Goal: Information Seeking & Learning: Learn about a topic

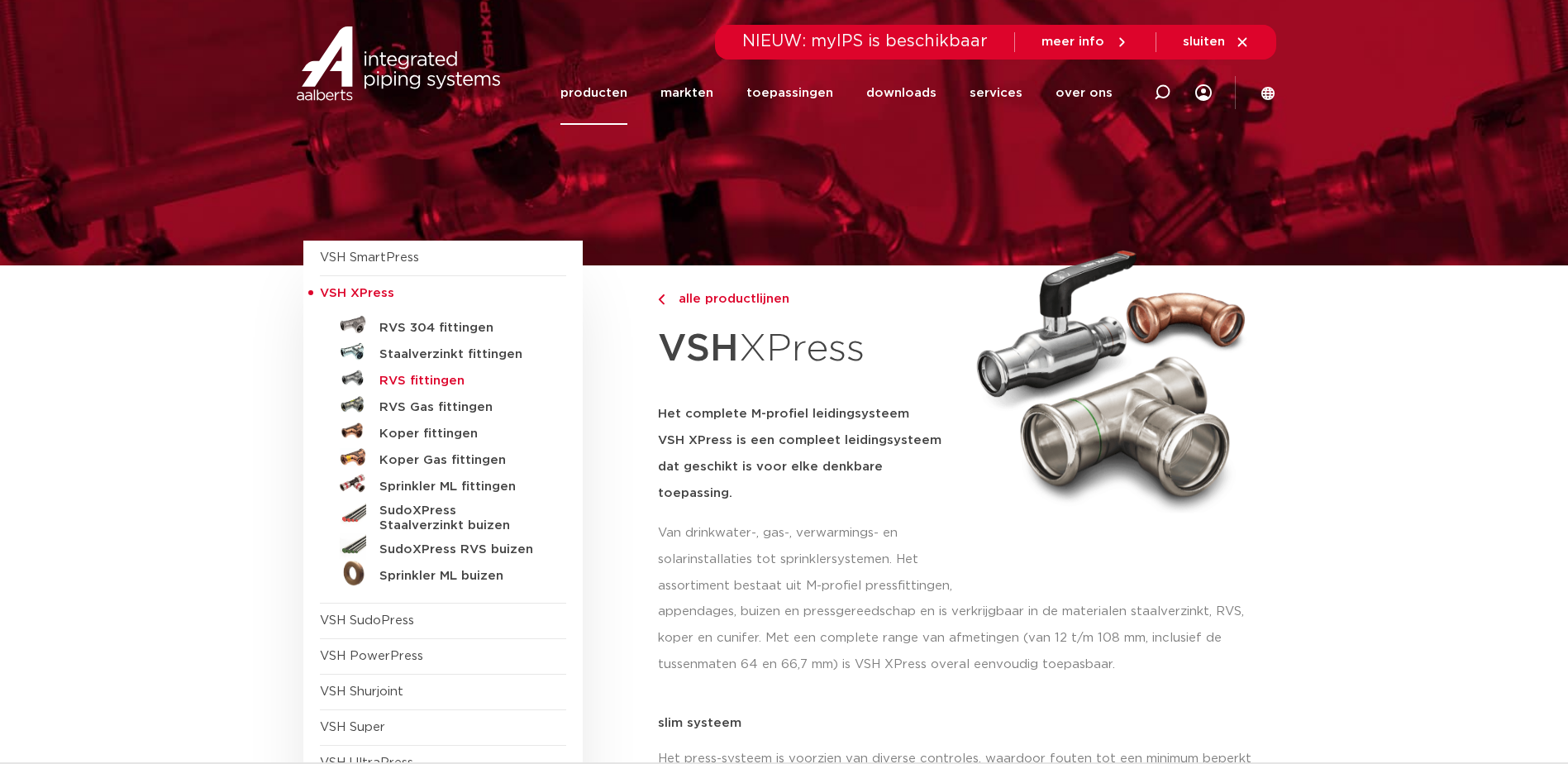
click at [416, 379] on h5 "RVS fittingen" at bounding box center [461, 381] width 164 height 15
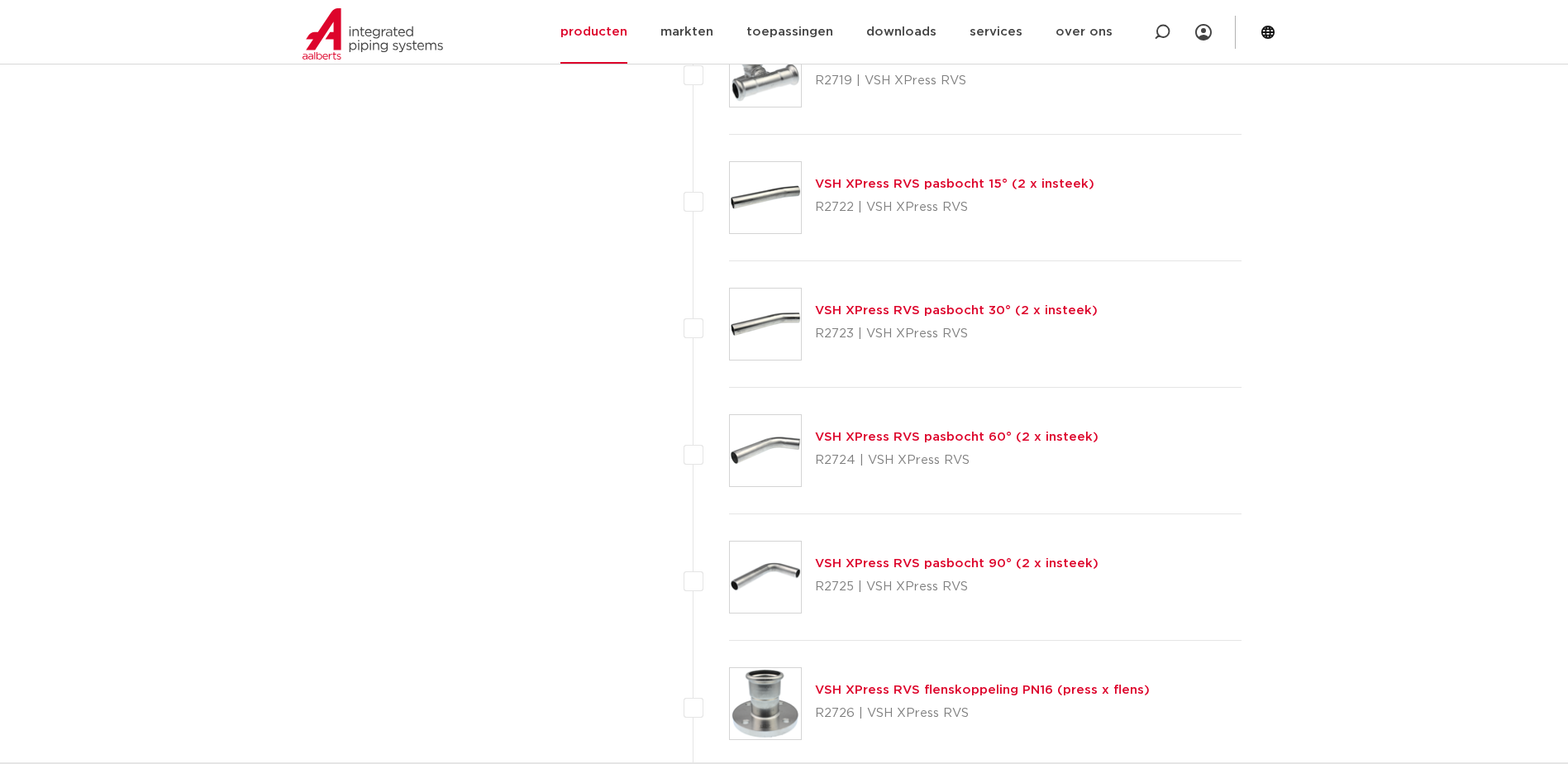
scroll to position [2667, 0]
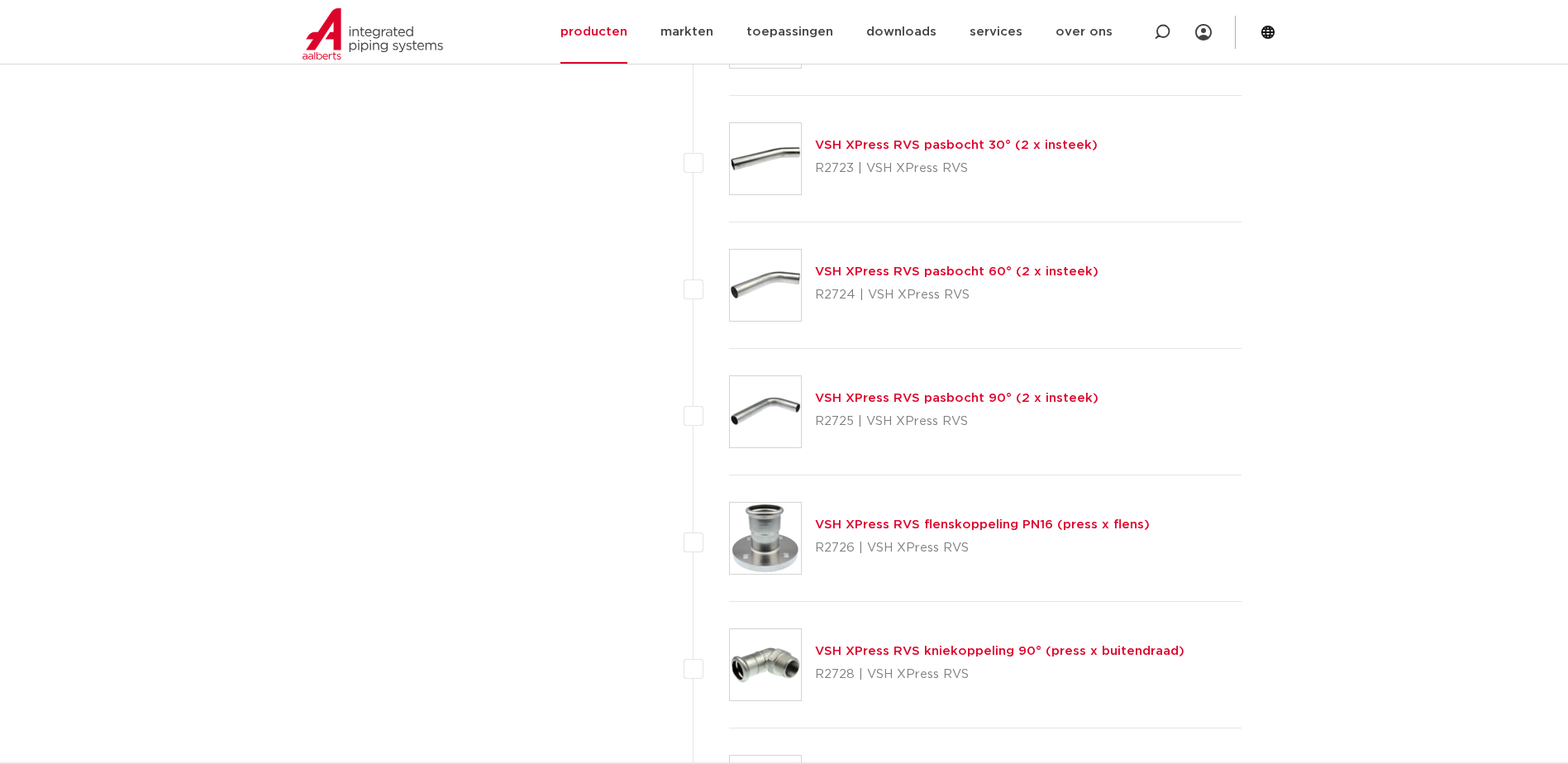
click at [938, 527] on link "VSH XPress RVS flenskoppeling PN16 (press x flens)" at bounding box center [982, 525] width 335 height 13
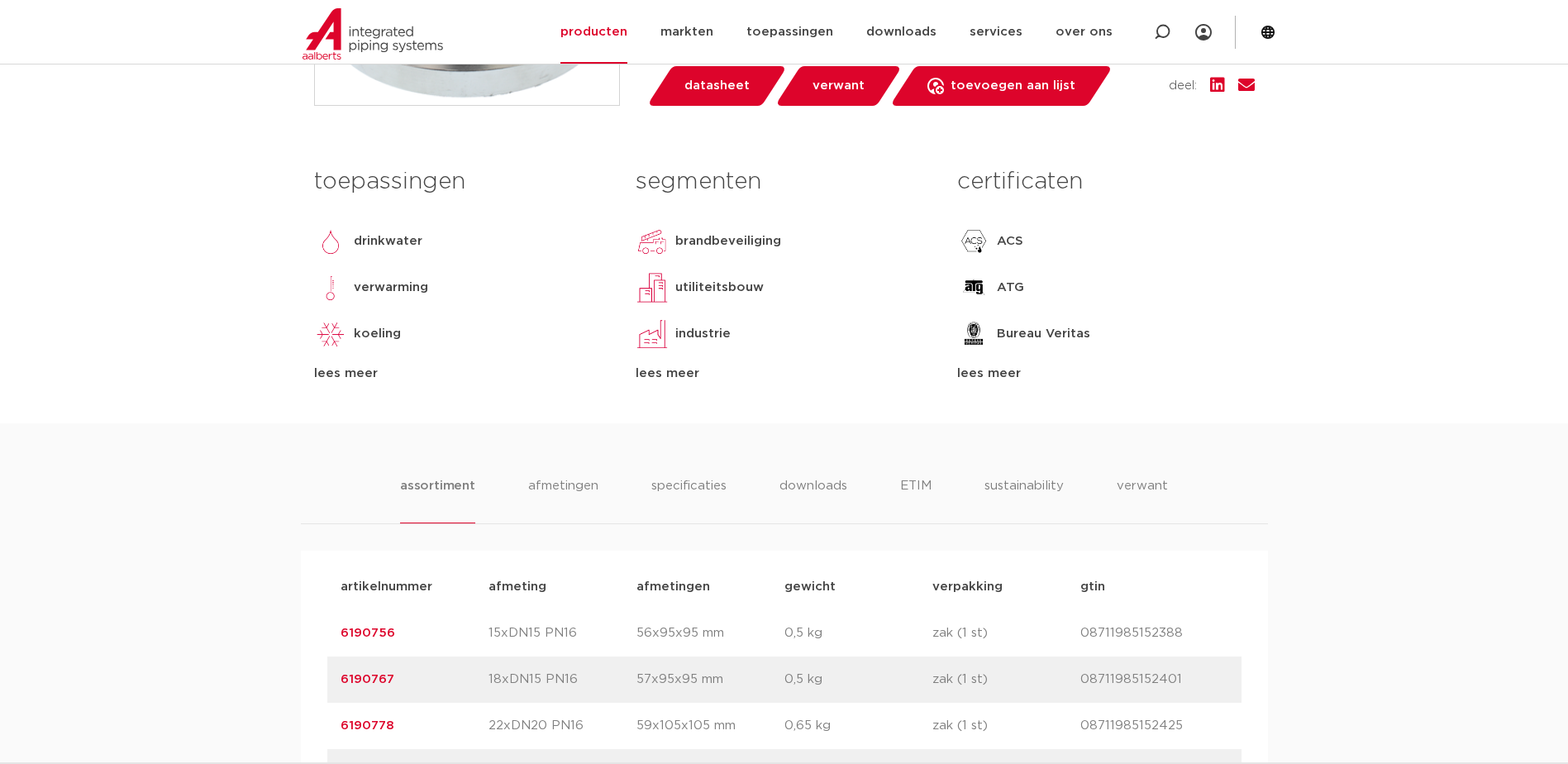
scroll to position [910, 0]
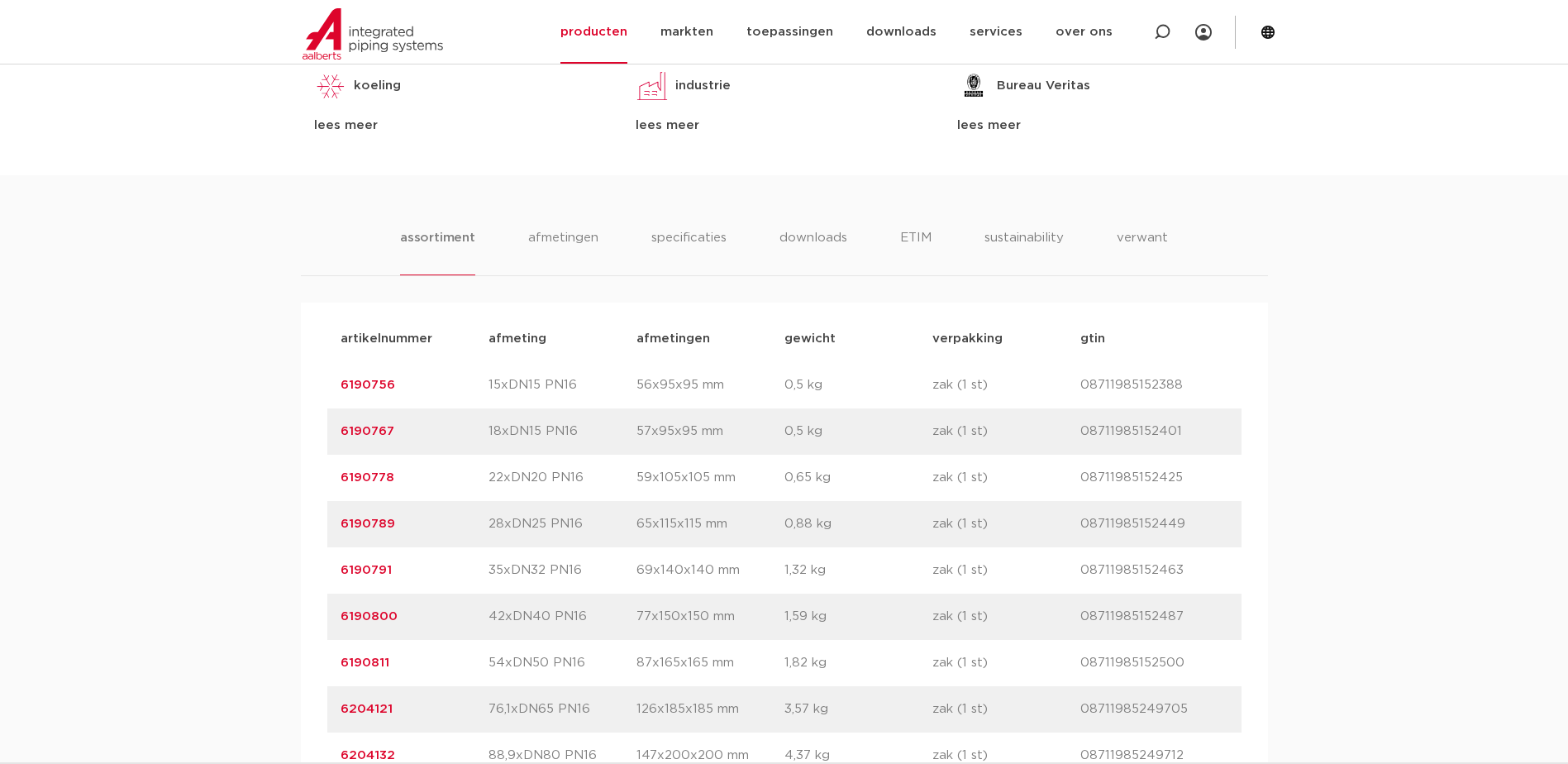
click at [378, 477] on link "6190778" at bounding box center [367, 478] width 54 height 13
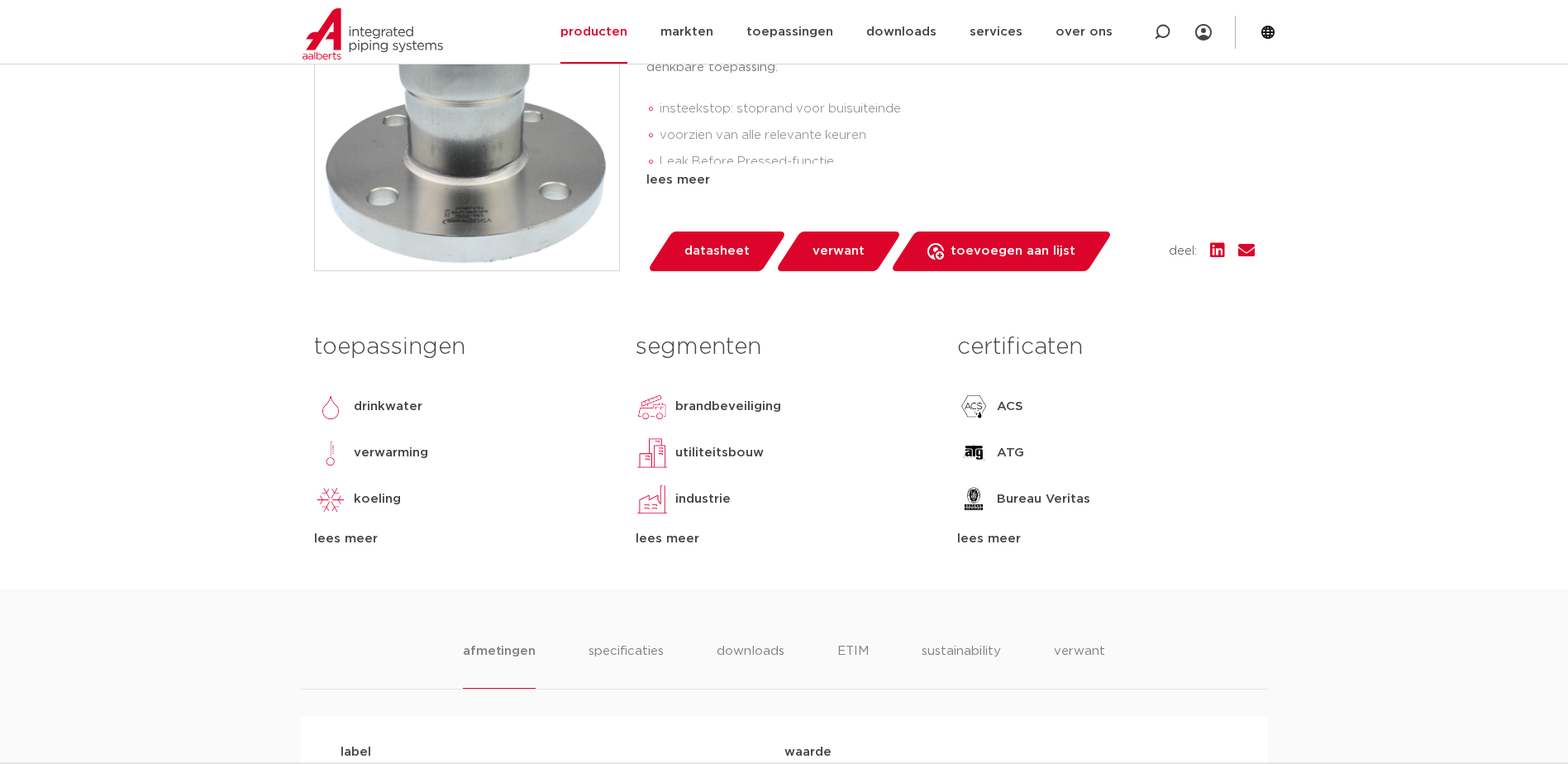
scroll to position [83, 0]
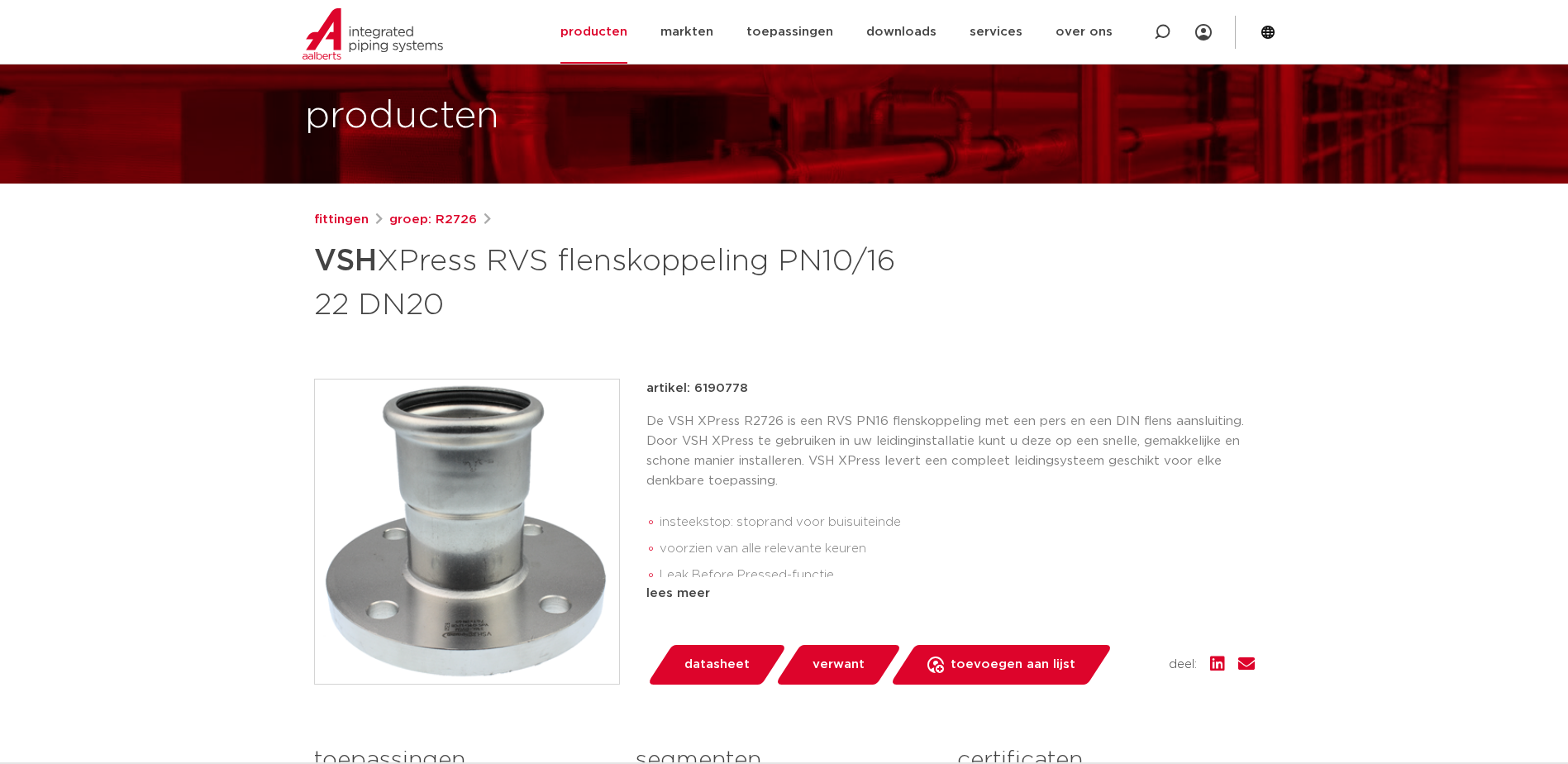
click at [765, 418] on p "De VSH XPress R2726 is een RVS PN16 flenskoppeling met een pers en een DIN flen…" at bounding box center [950, 452] width 609 height 80
click at [766, 418] on p "De VSH XPress R2726 is een RVS PN16 flenskoppeling met een pers en een DIN flen…" at bounding box center [950, 452] width 609 height 80
copy p "R2726"
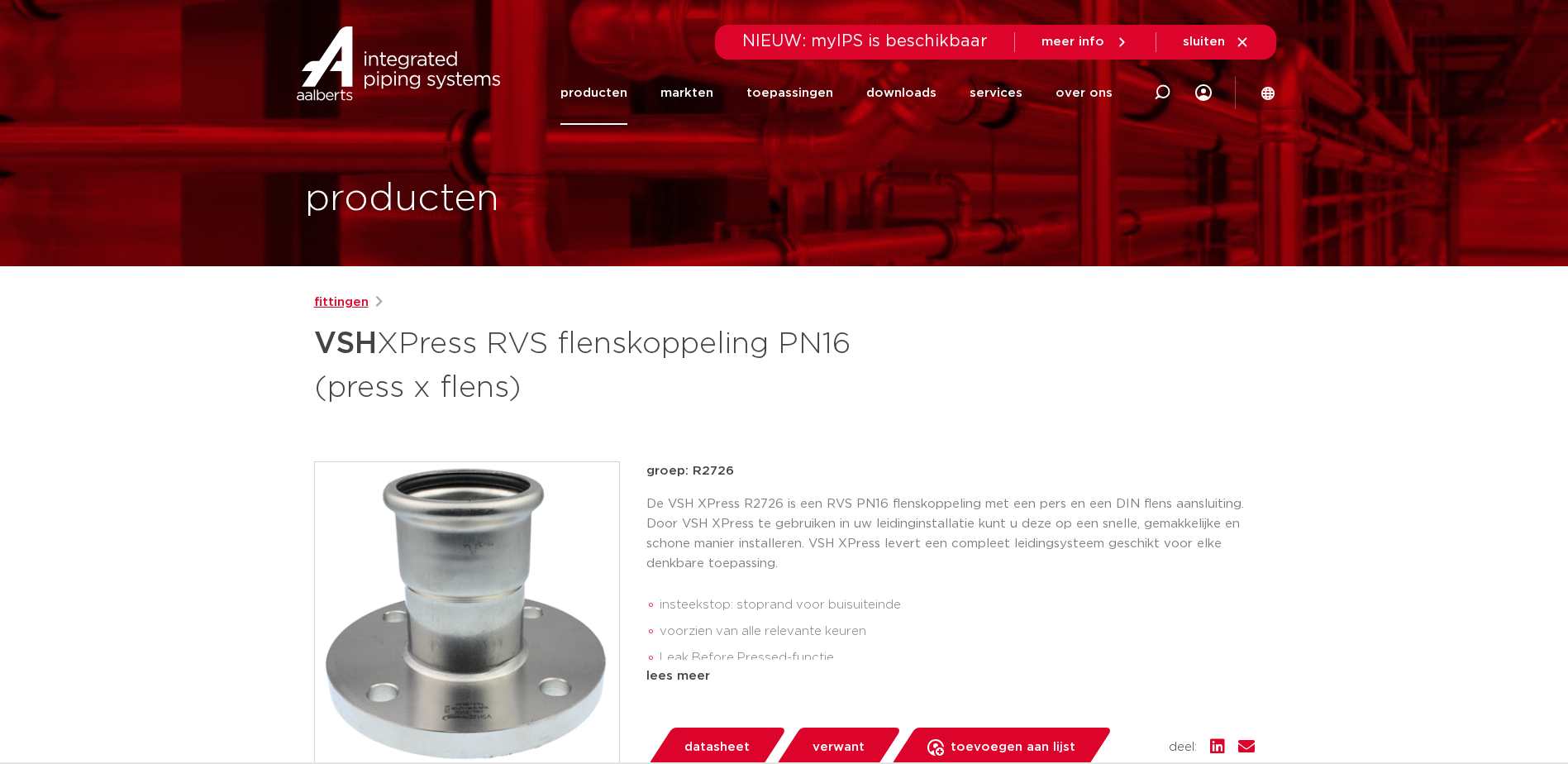
click at [343, 304] on link "fittingen" at bounding box center [341, 303] width 54 height 20
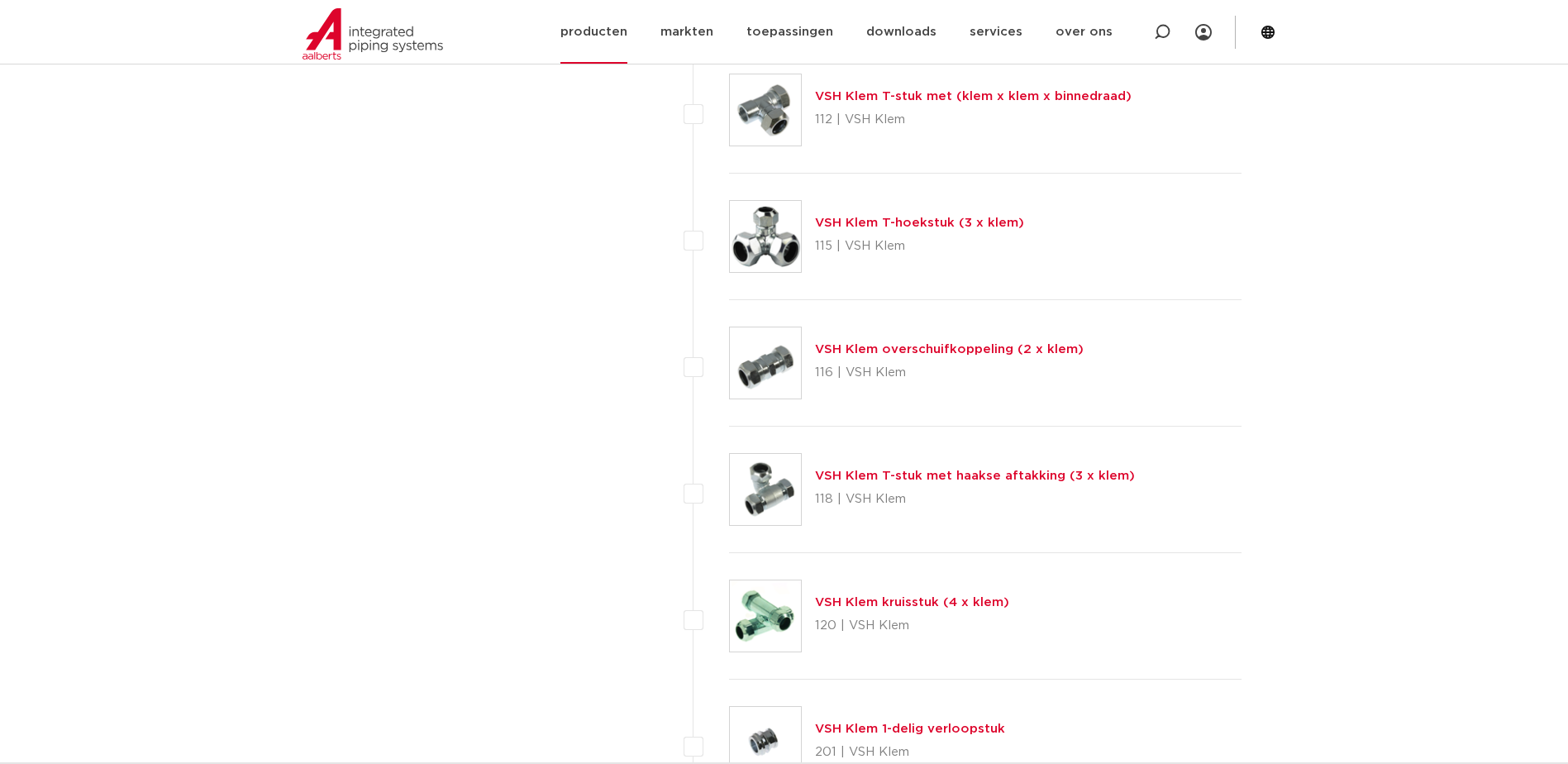
click at [604, 27] on link "producten" at bounding box center [594, 32] width 67 height 64
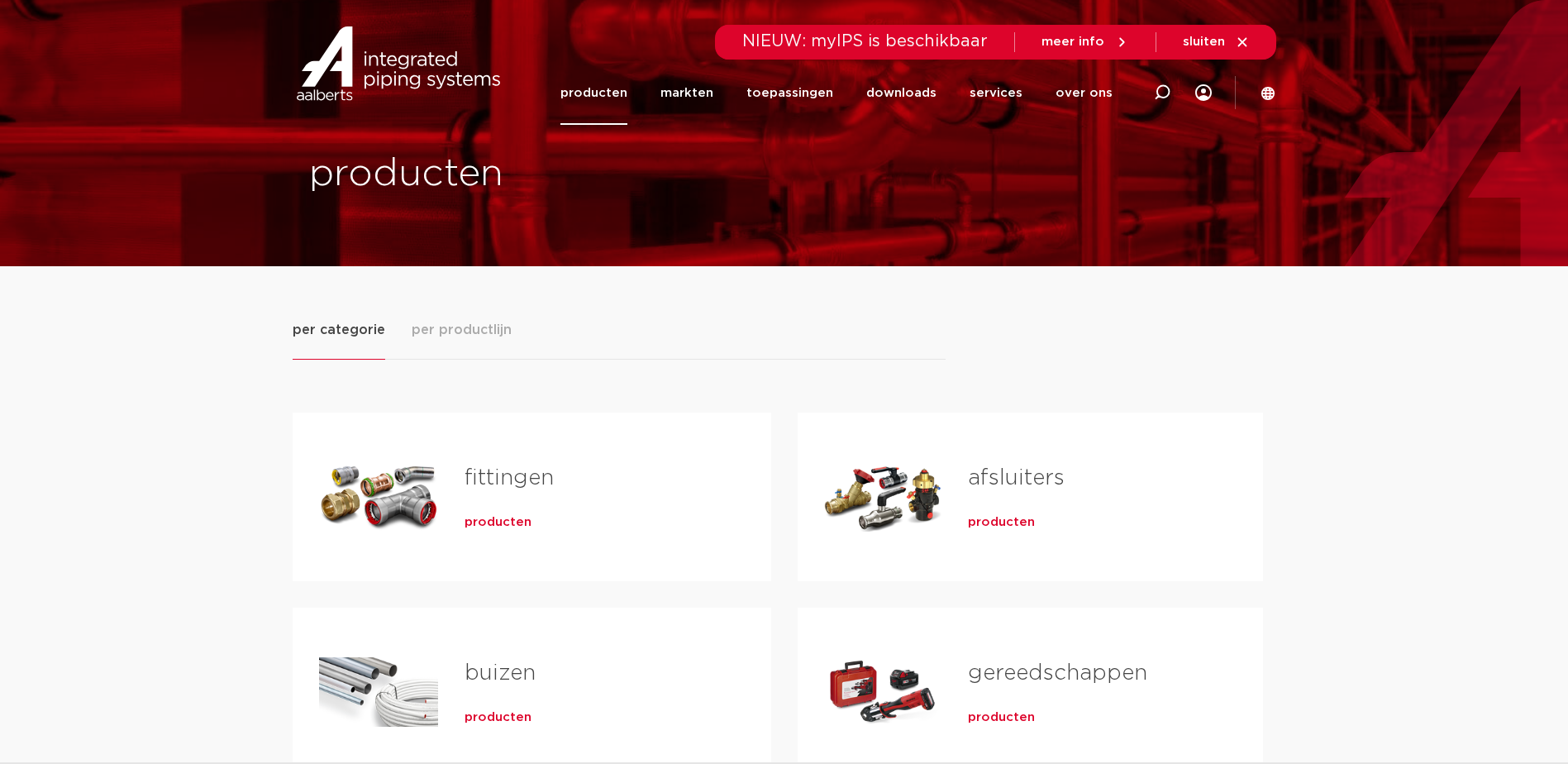
click at [504, 467] on link "fittingen" at bounding box center [509, 478] width 89 height 22
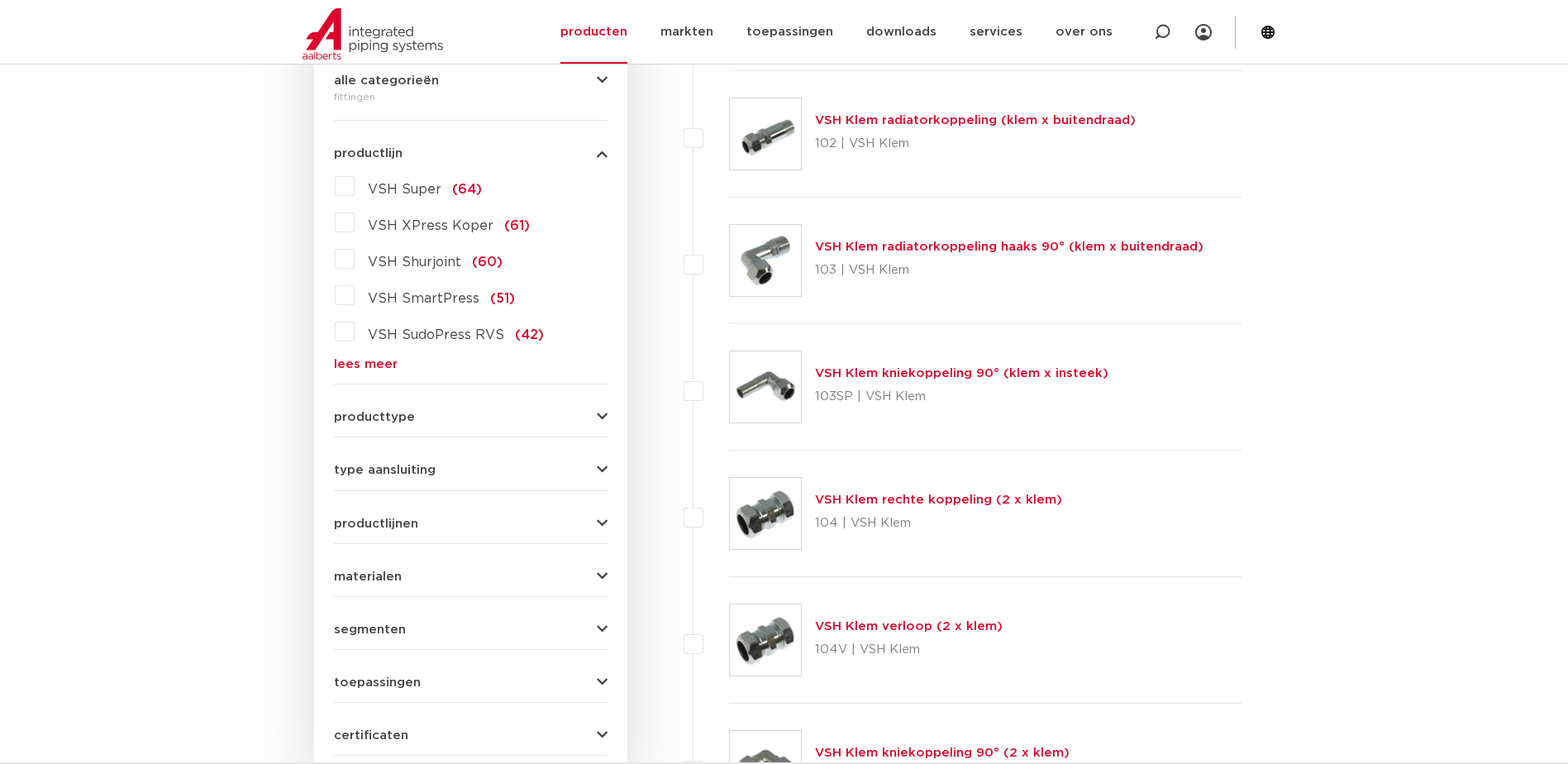
scroll to position [331, 0]
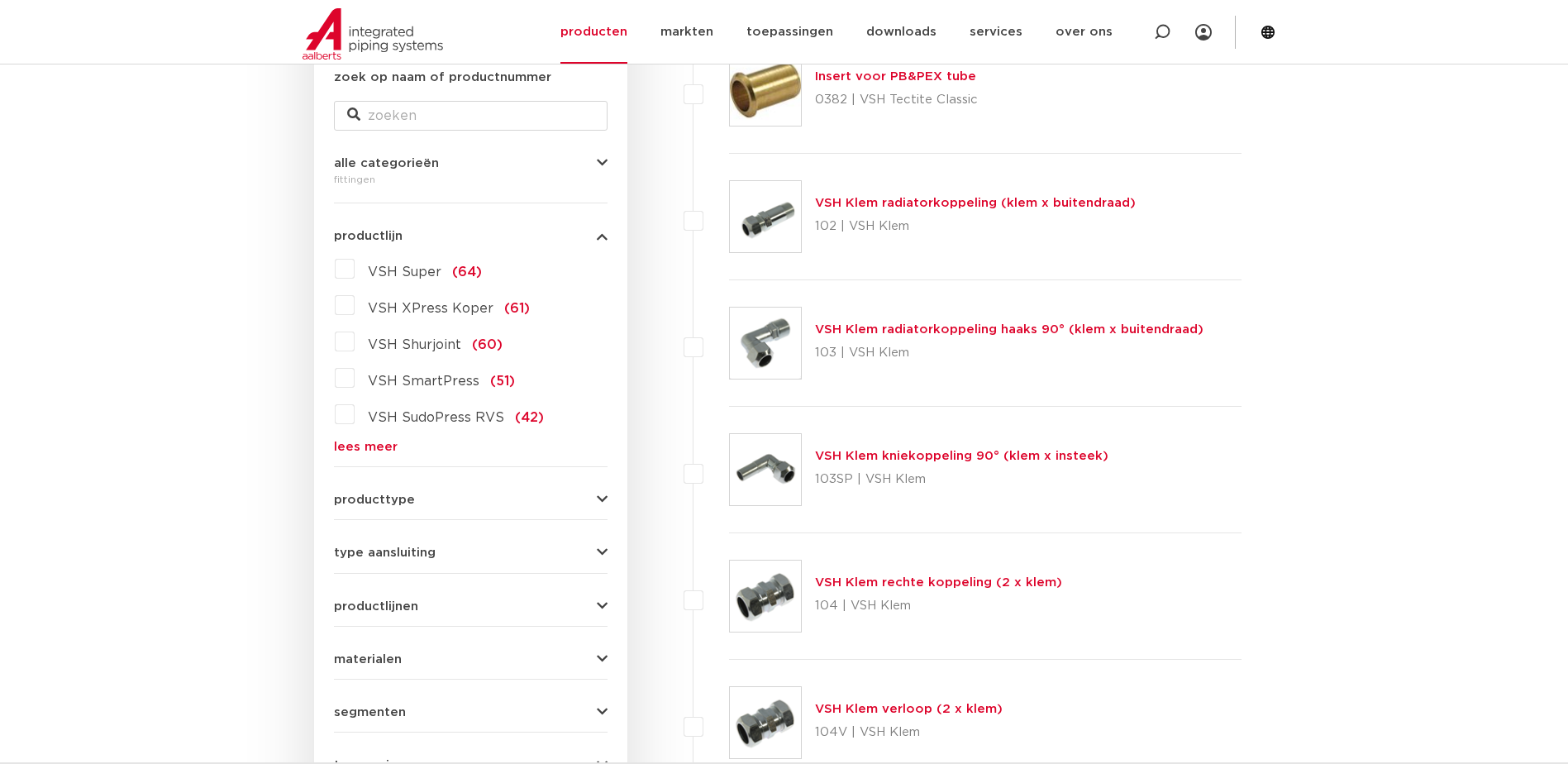
click at [362, 446] on link "lees meer" at bounding box center [471, 447] width 274 height 13
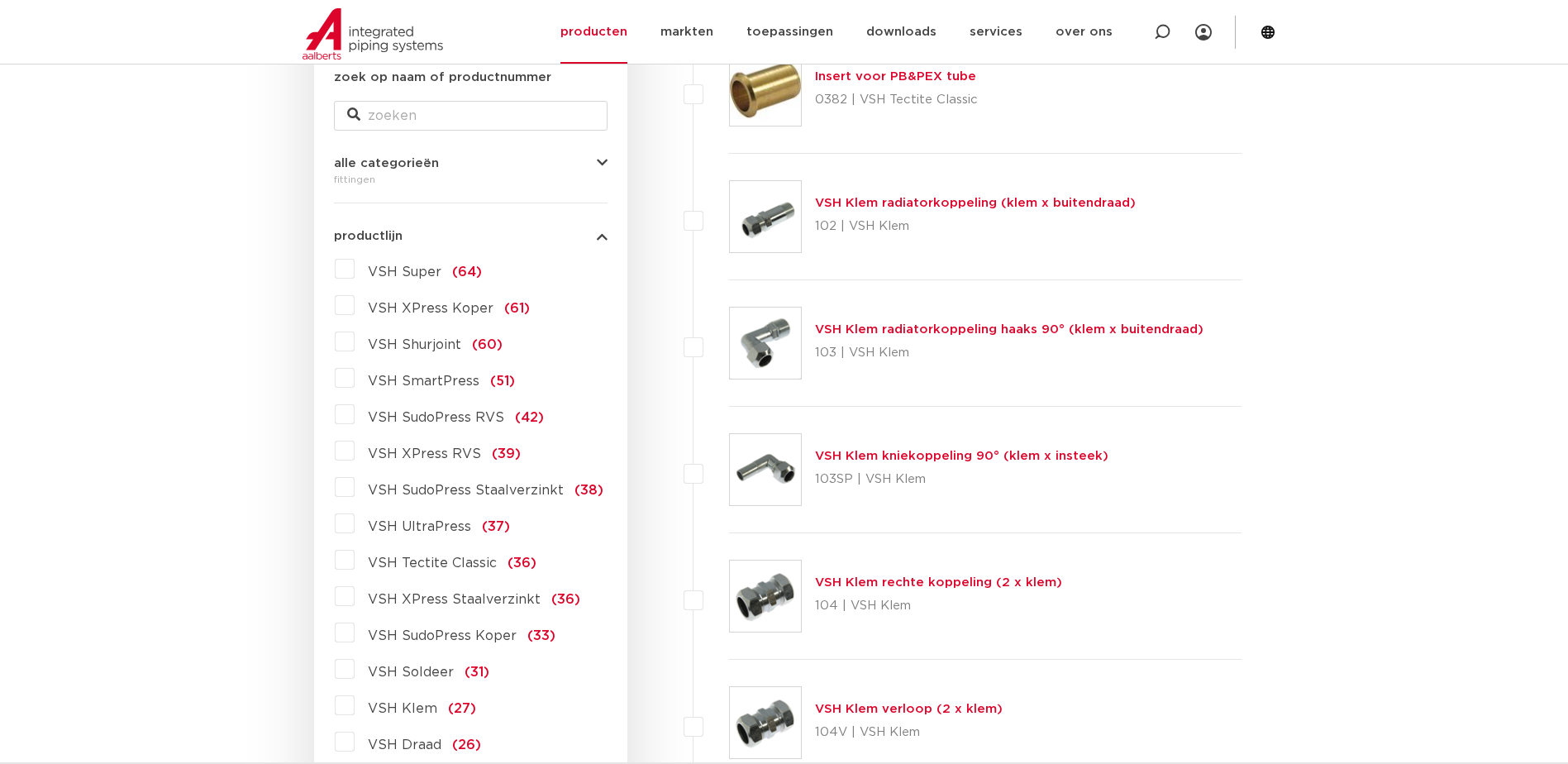
scroll to position [414, 0]
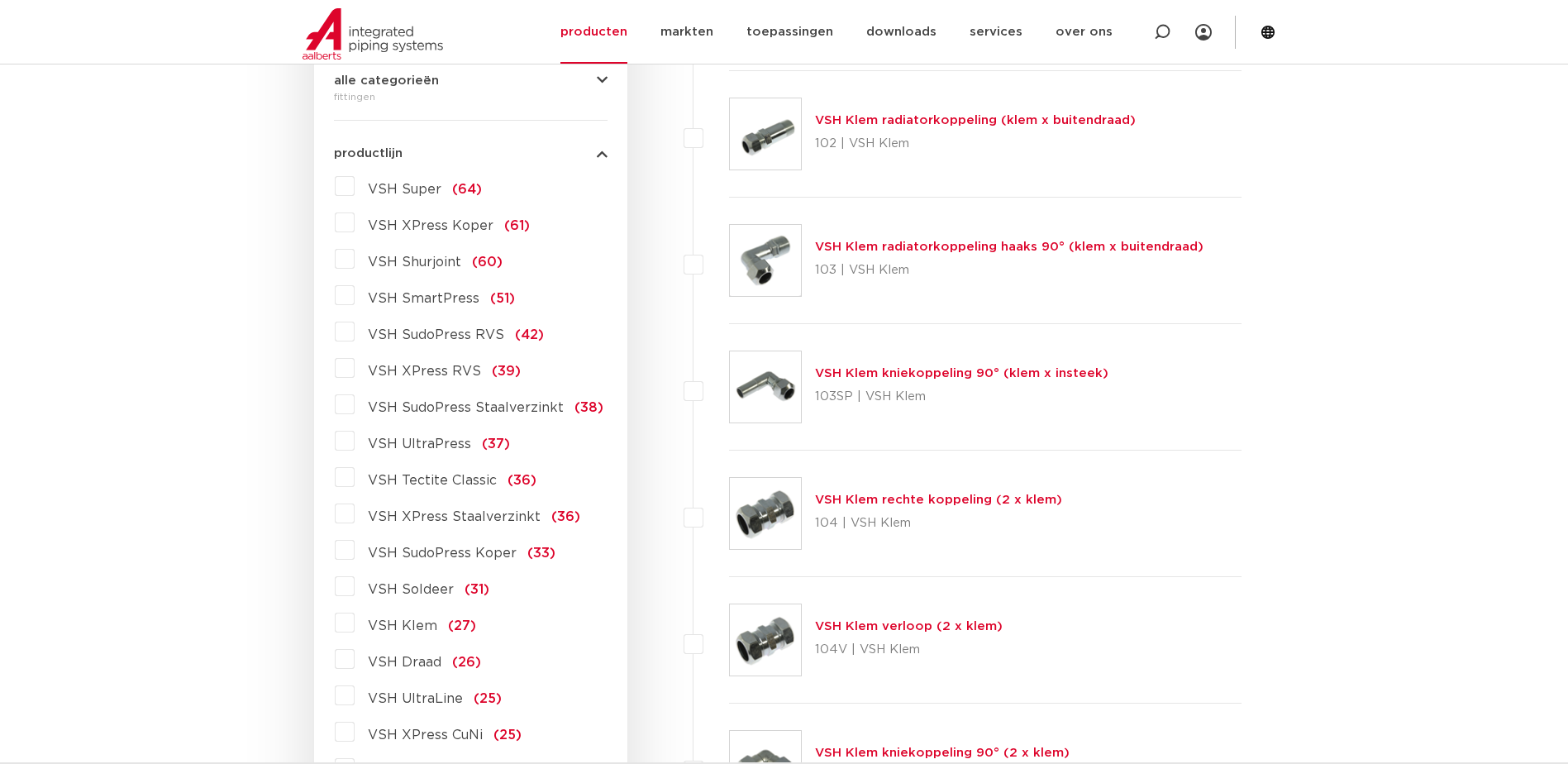
click at [355, 517] on label "VSH XPress Staalverzinkt (36)" at bounding box center [467, 514] width 226 height 26
click at [0, 0] on input "VSH XPress Staalverzinkt (36)" at bounding box center [0, 0] width 0 height 0
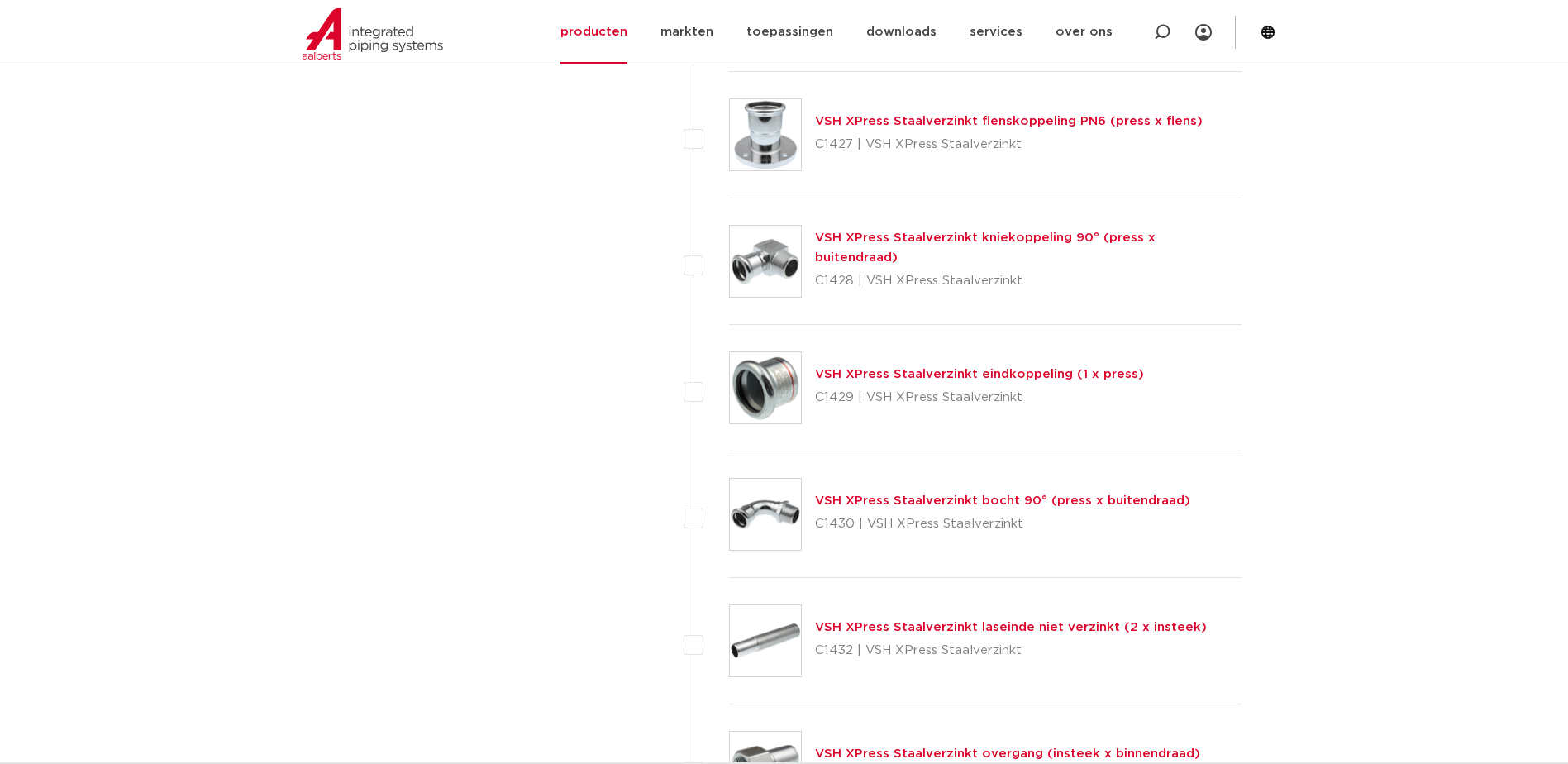
scroll to position [2234, 0]
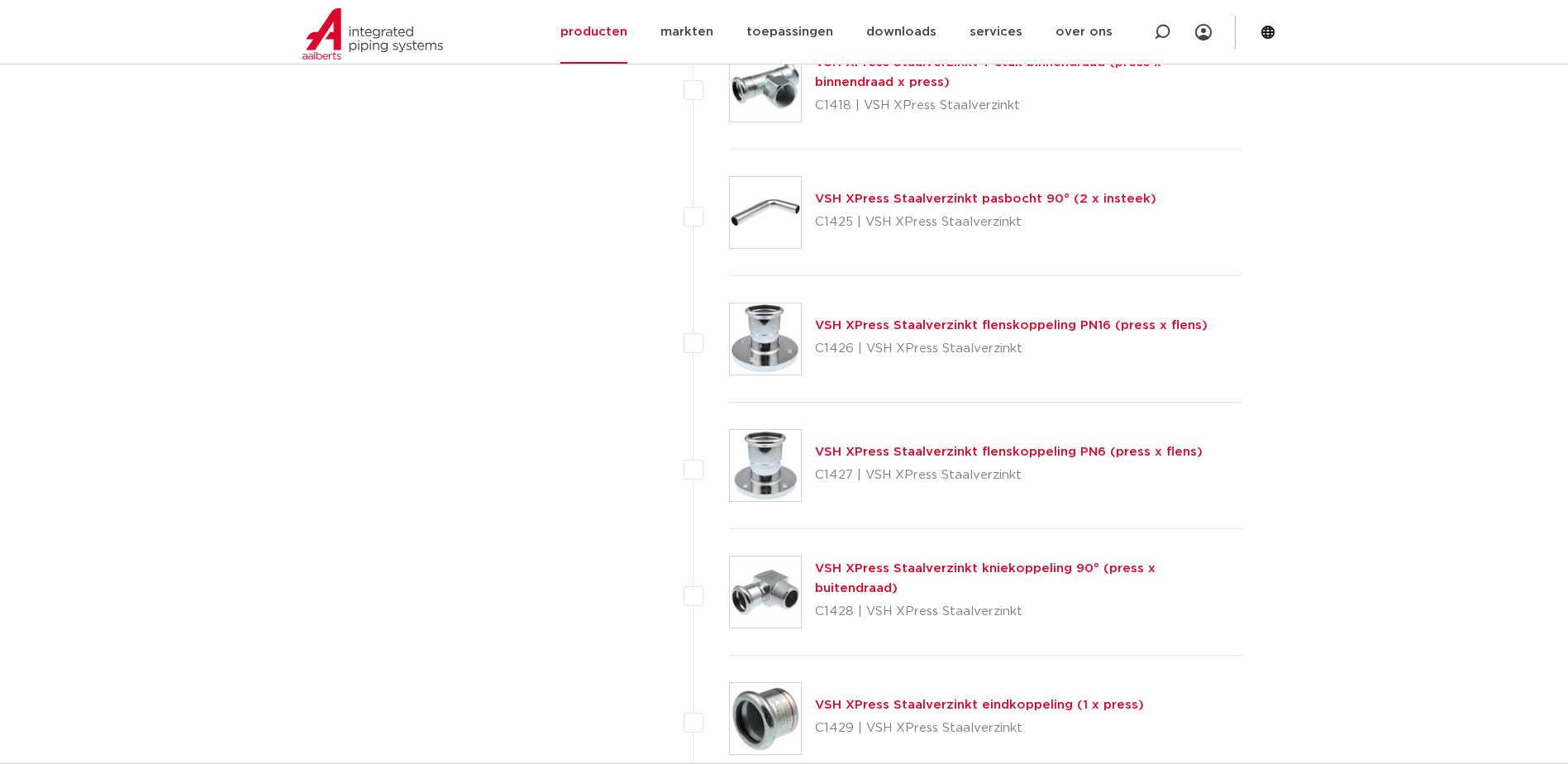
click at [1066, 325] on link "VSH XPress Staalverzinkt flenskoppeling PN16 (press x flens)" at bounding box center [1011, 326] width 393 height 13
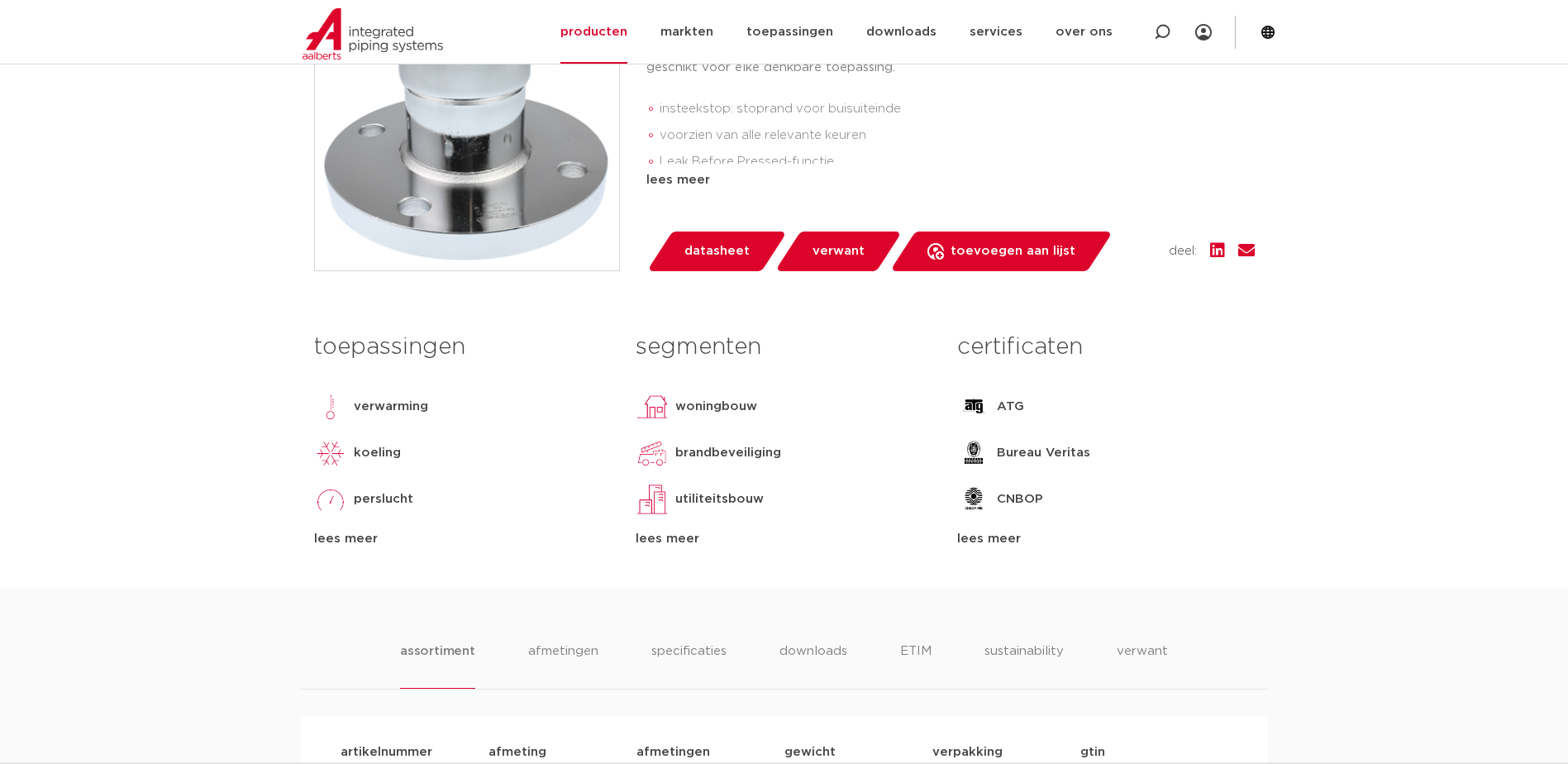
scroll to position [165, 0]
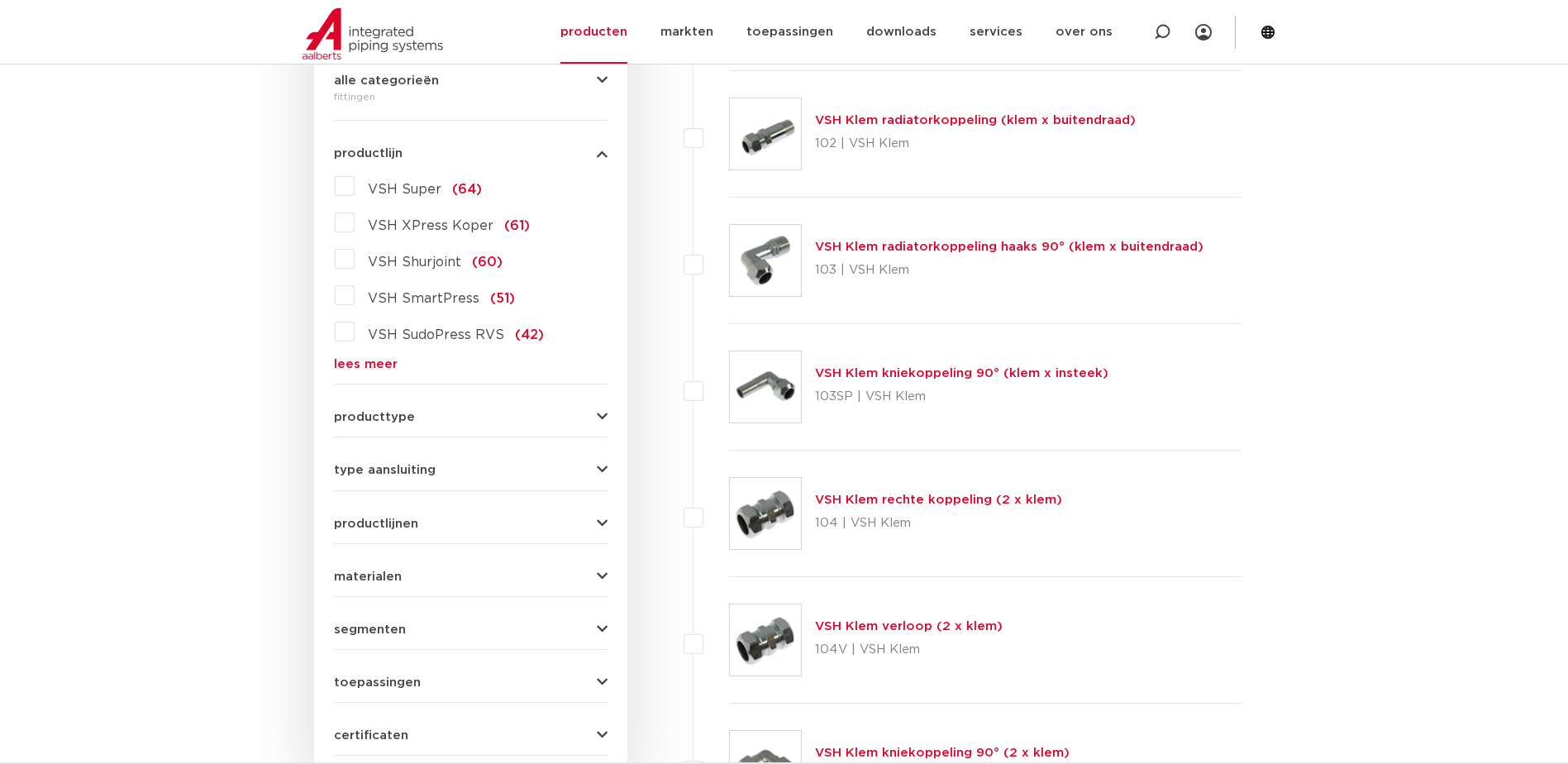
scroll to position [83, 0]
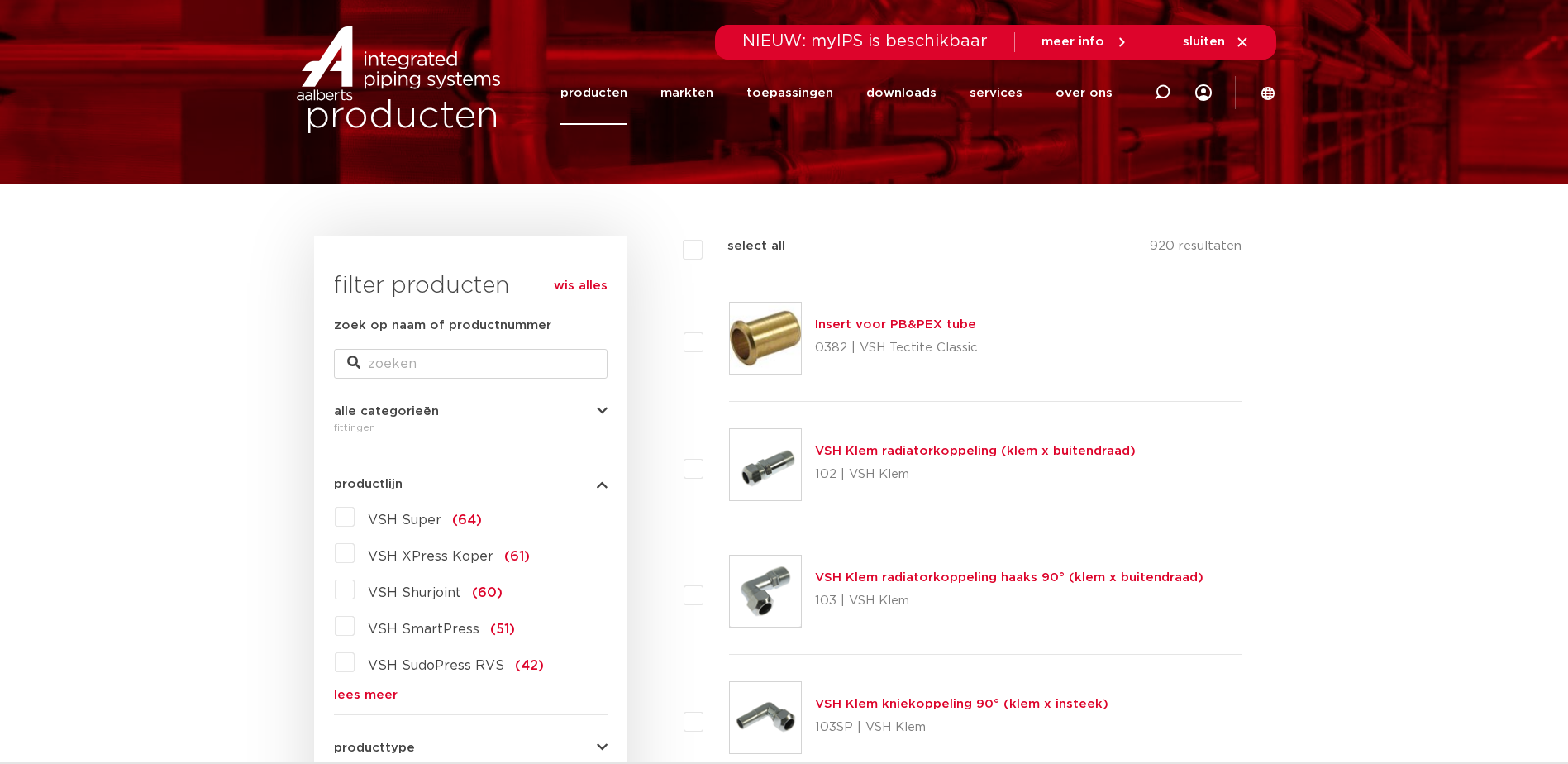
scroll to position [0, 0]
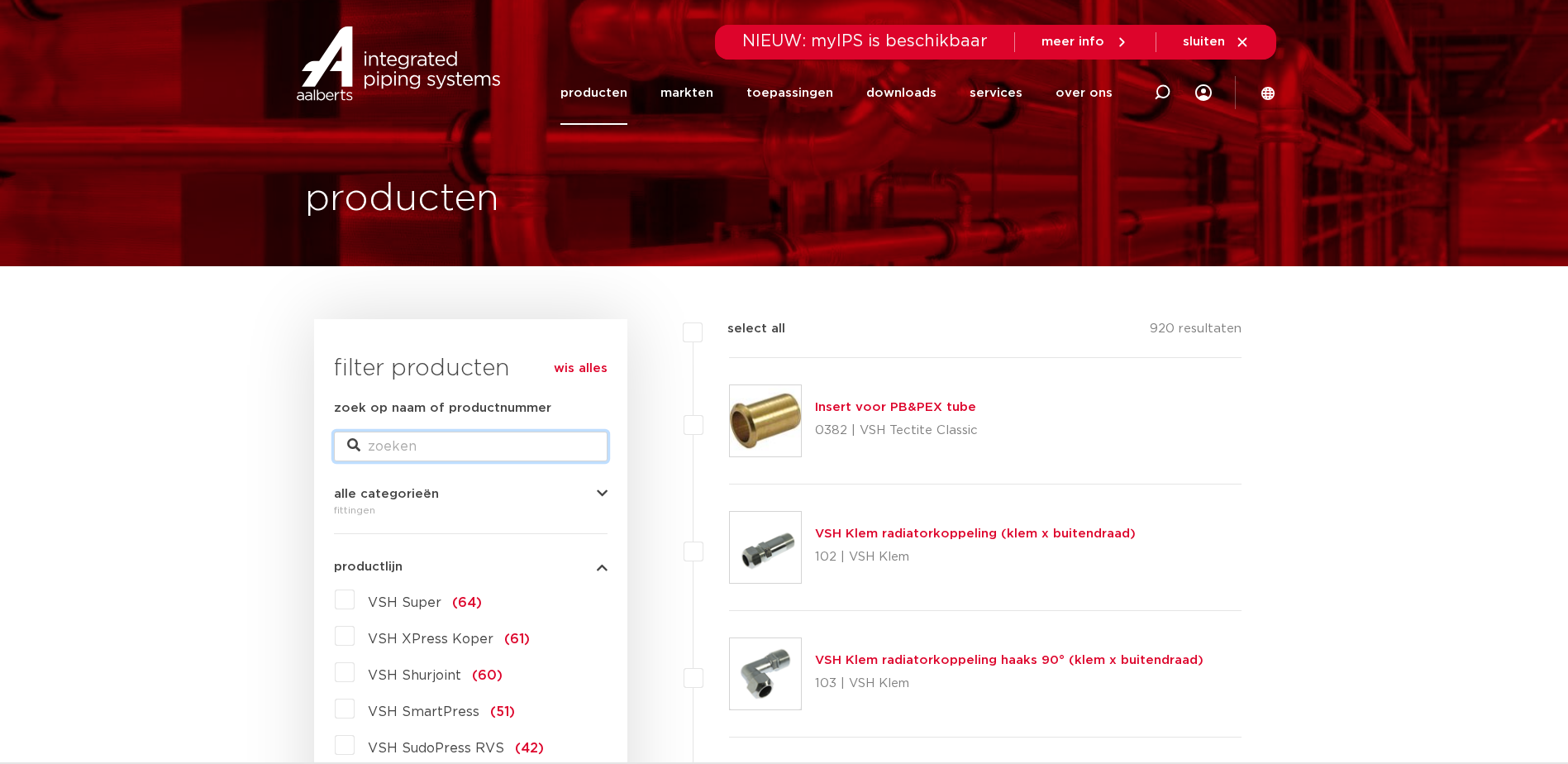
click at [399, 441] on input "zoek op naam of productnummer" at bounding box center [471, 446] width 274 height 30
type input "ansi"
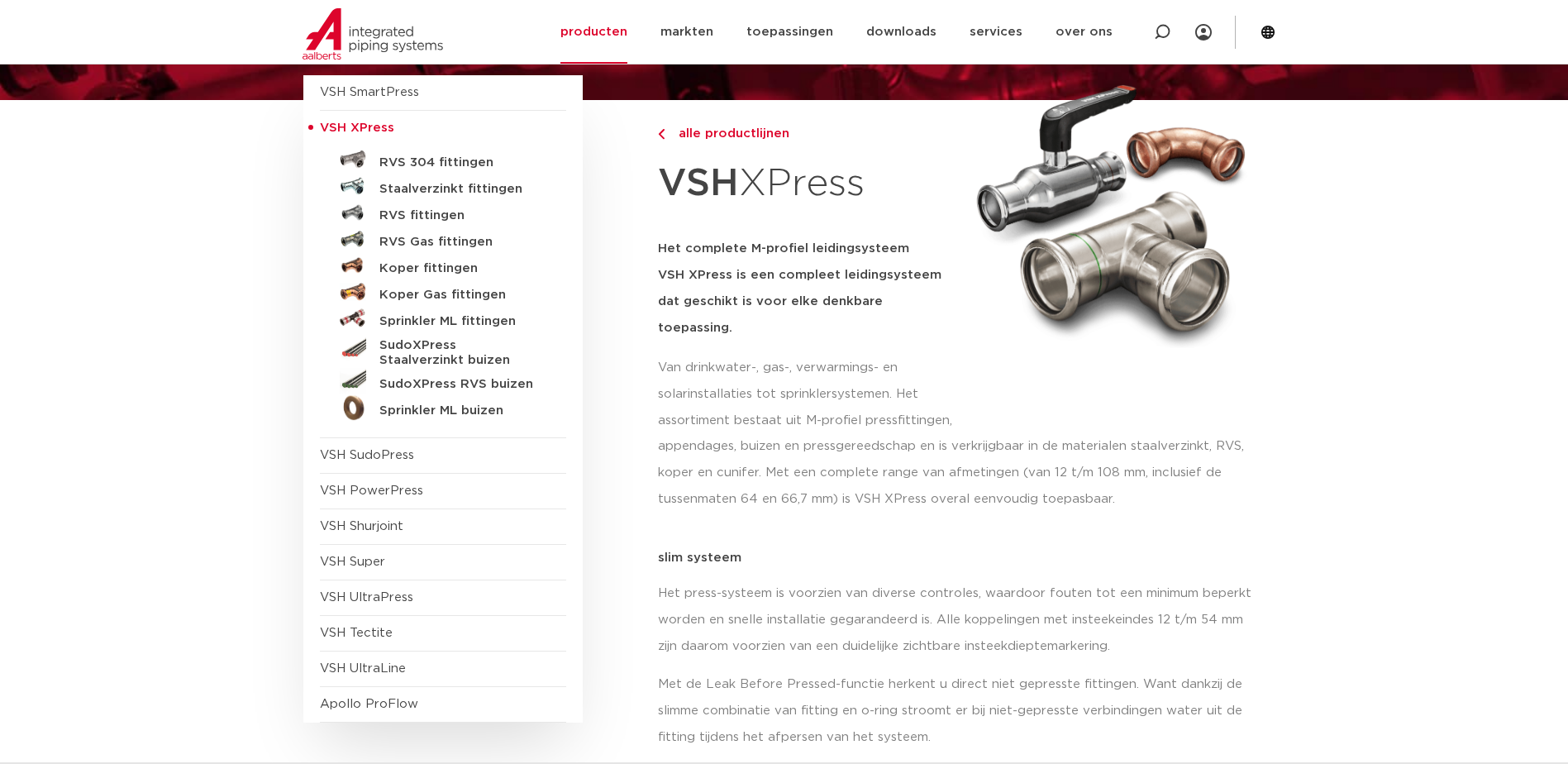
scroll to position [83, 0]
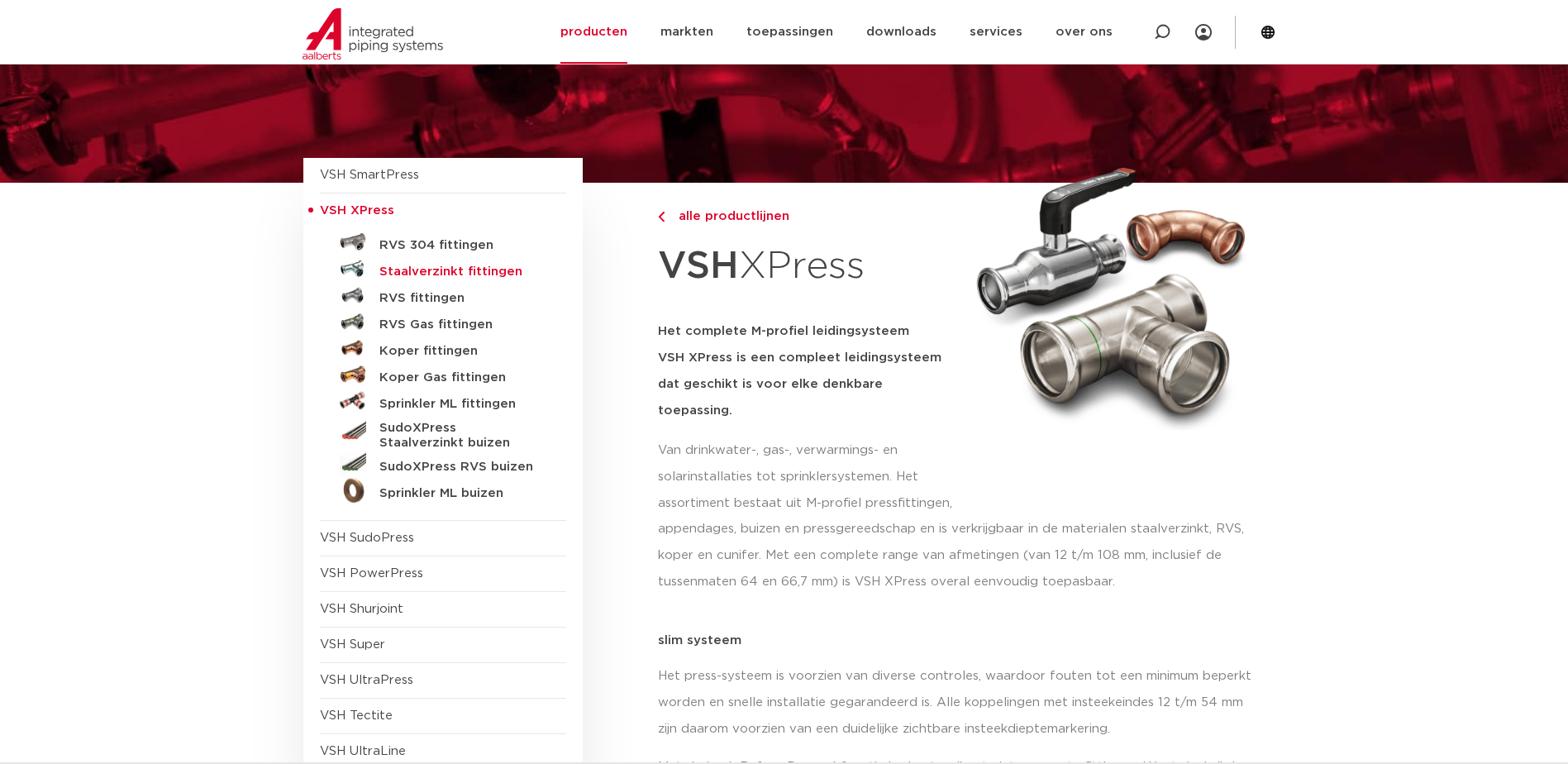
click at [460, 269] on h5 "Staalverzinkt fittingen" at bounding box center [461, 272] width 164 height 15
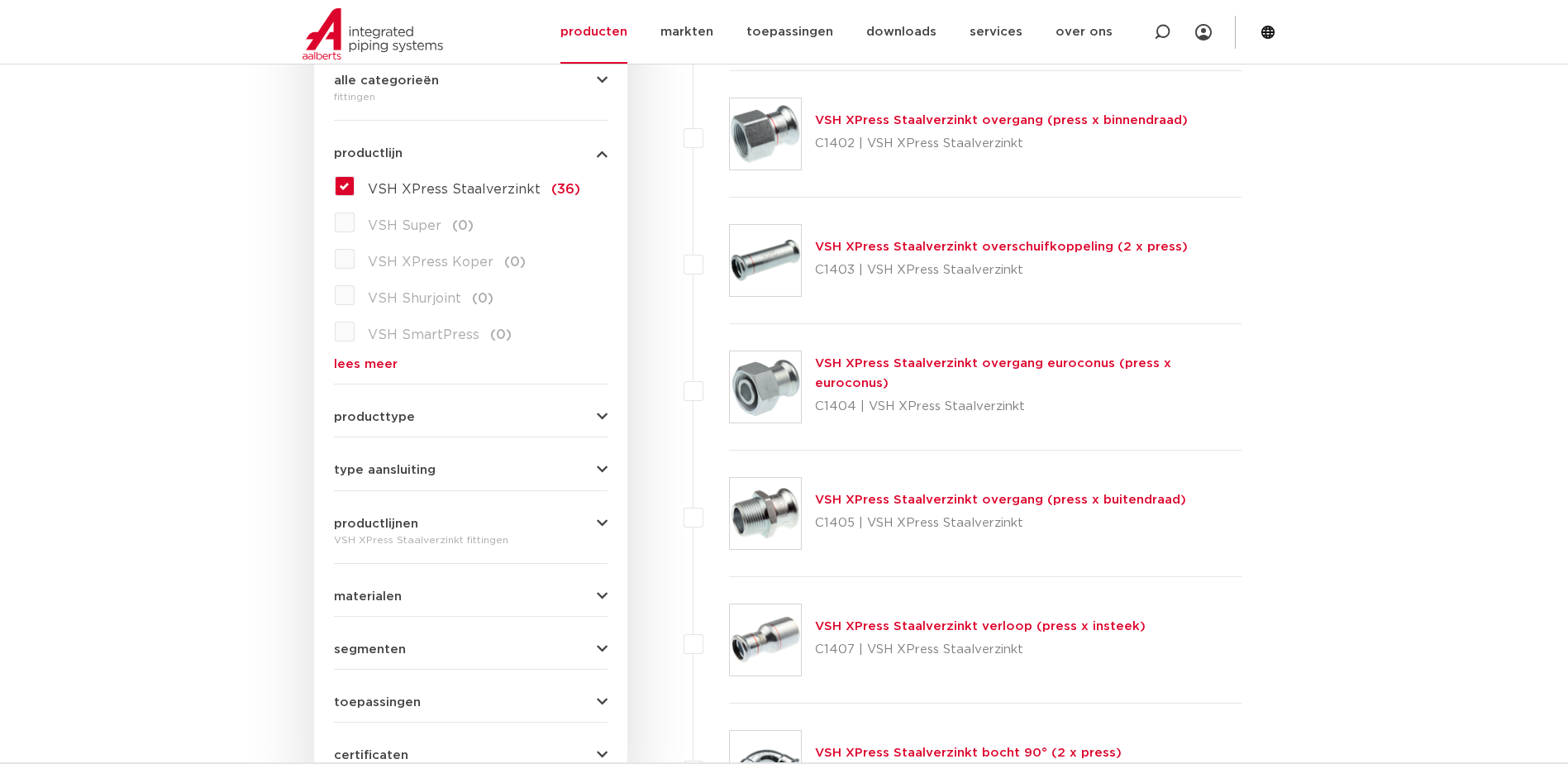
scroll to position [579, 0]
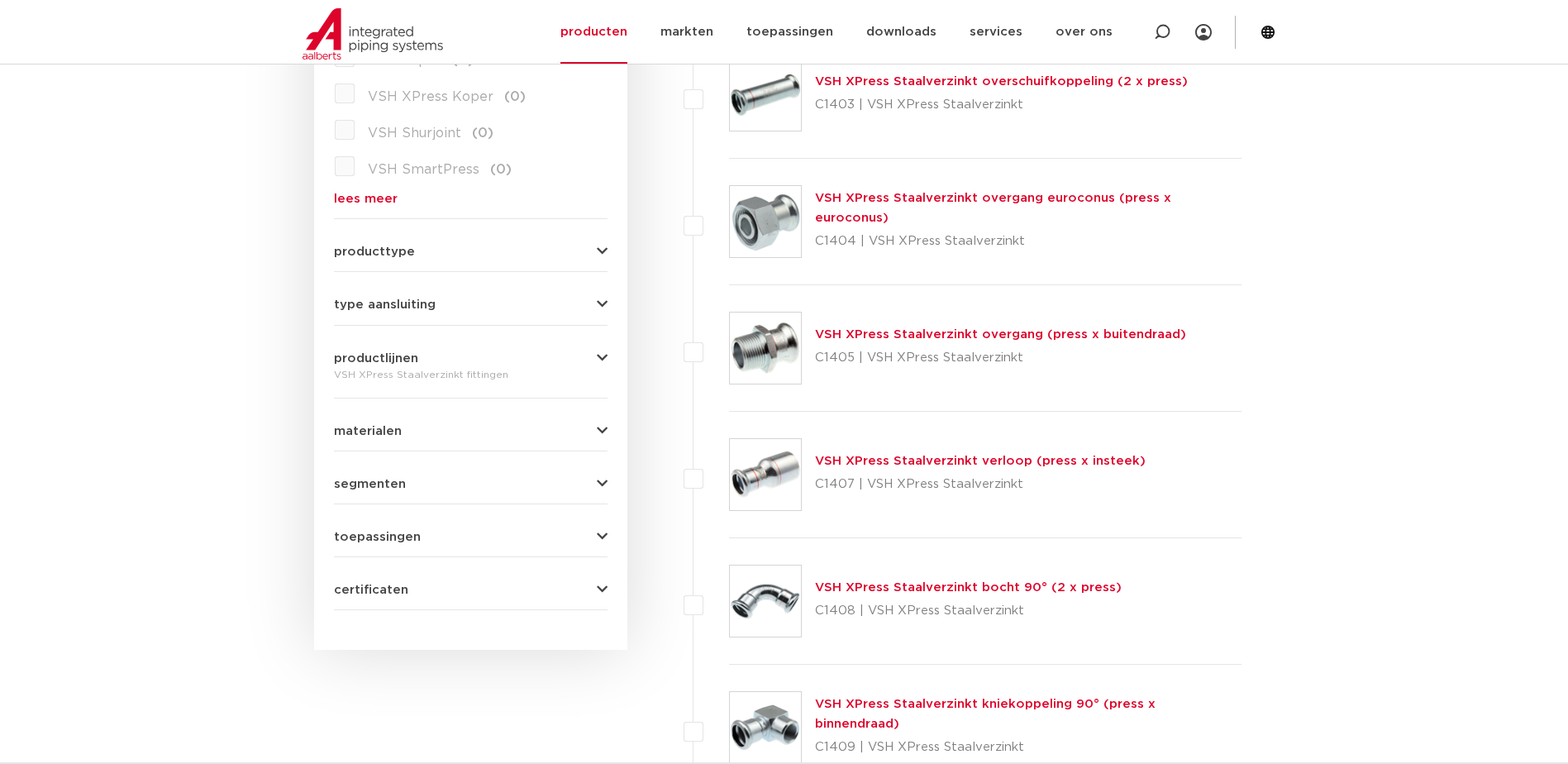
click at [404, 534] on span "toepassingen" at bounding box center [377, 537] width 87 height 13
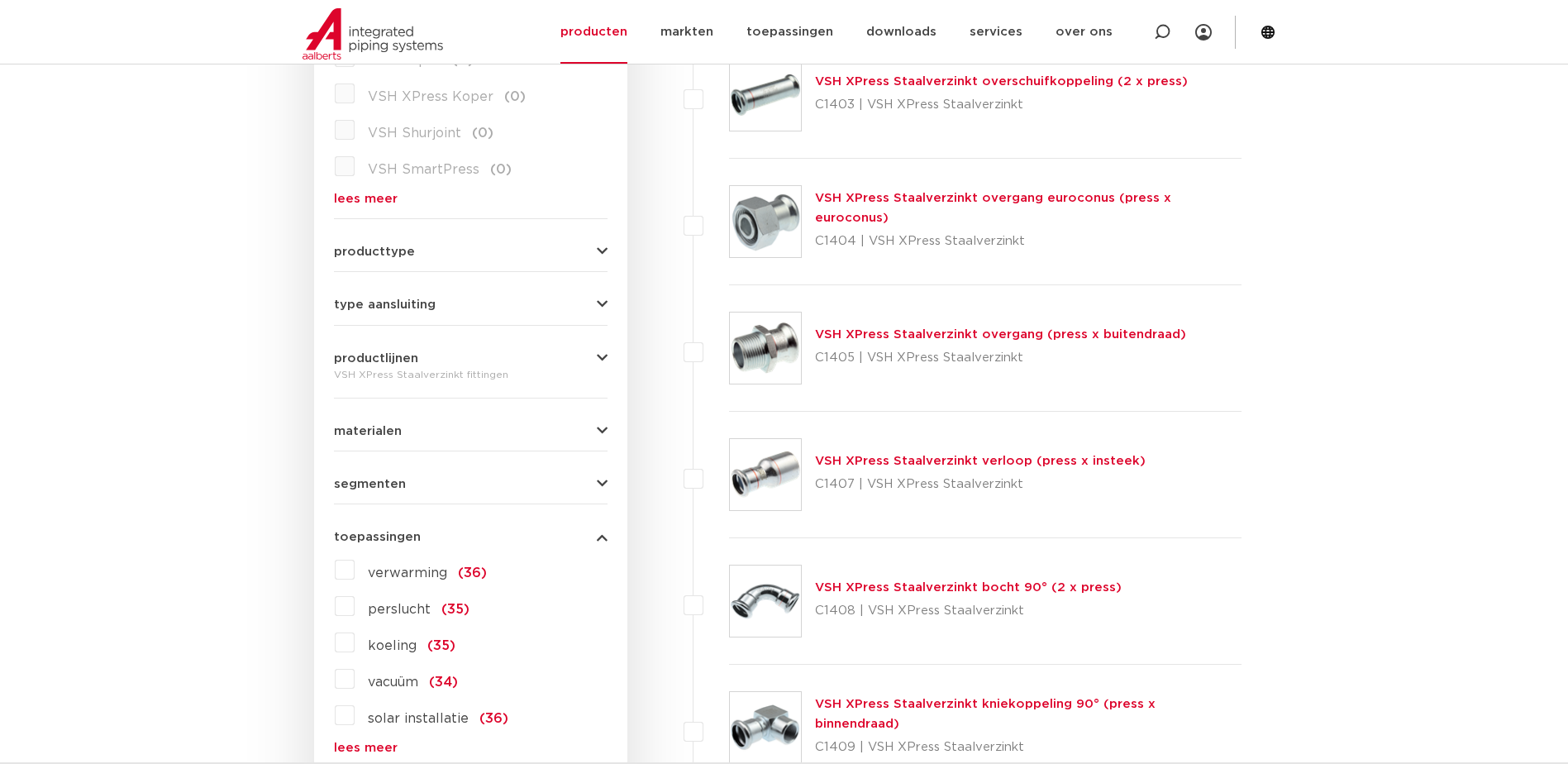
click at [405, 536] on span "toepassingen" at bounding box center [377, 537] width 87 height 13
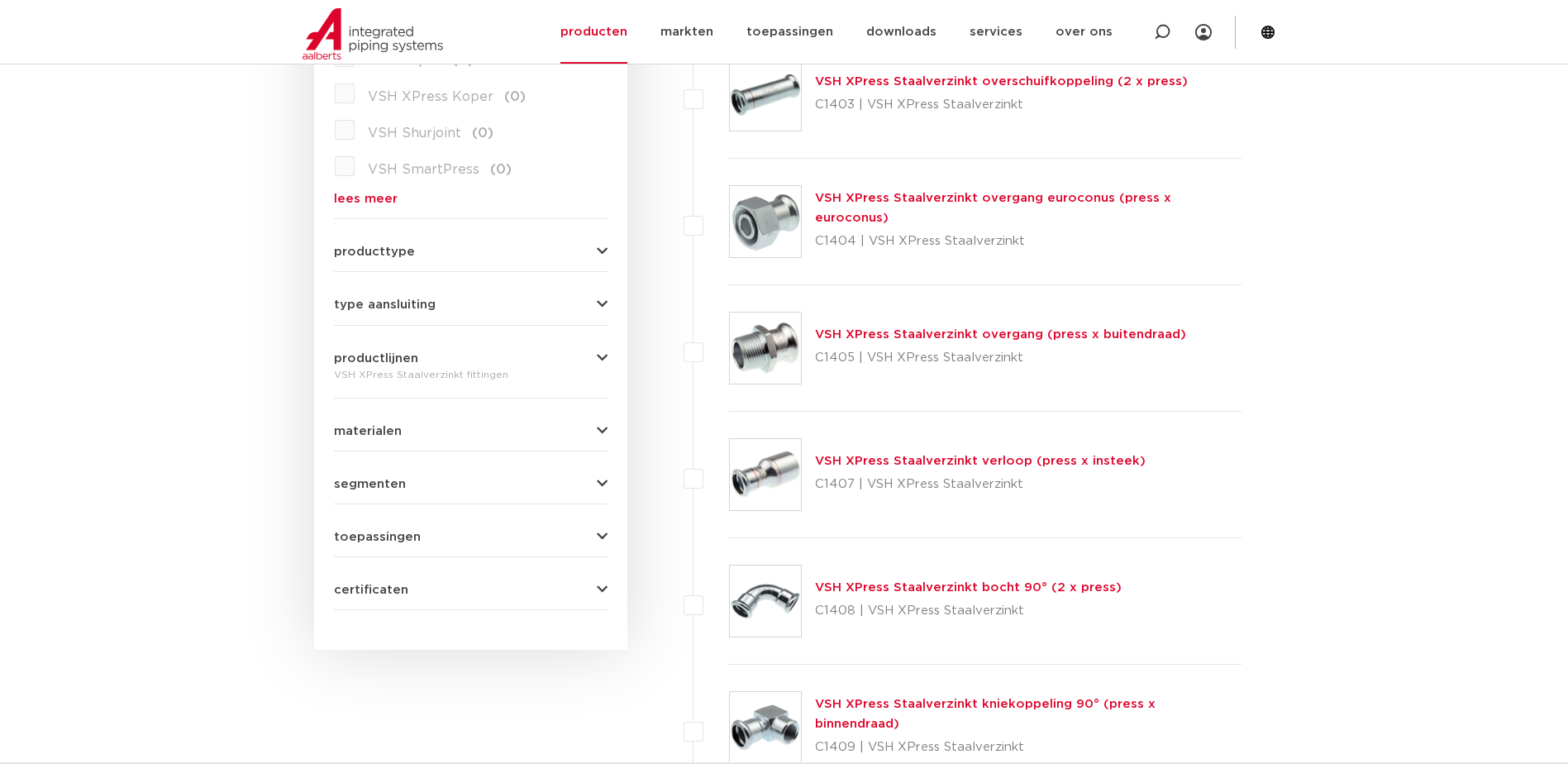
click at [385, 492] on form "zoek op naam of productnummer alle categorieën [GEOGRAPHIC_DATA] [GEOGRAPHIC_DA…" at bounding box center [471, 215] width 274 height 791
click at [385, 483] on span "segmenten" at bounding box center [369, 485] width 72 height 13
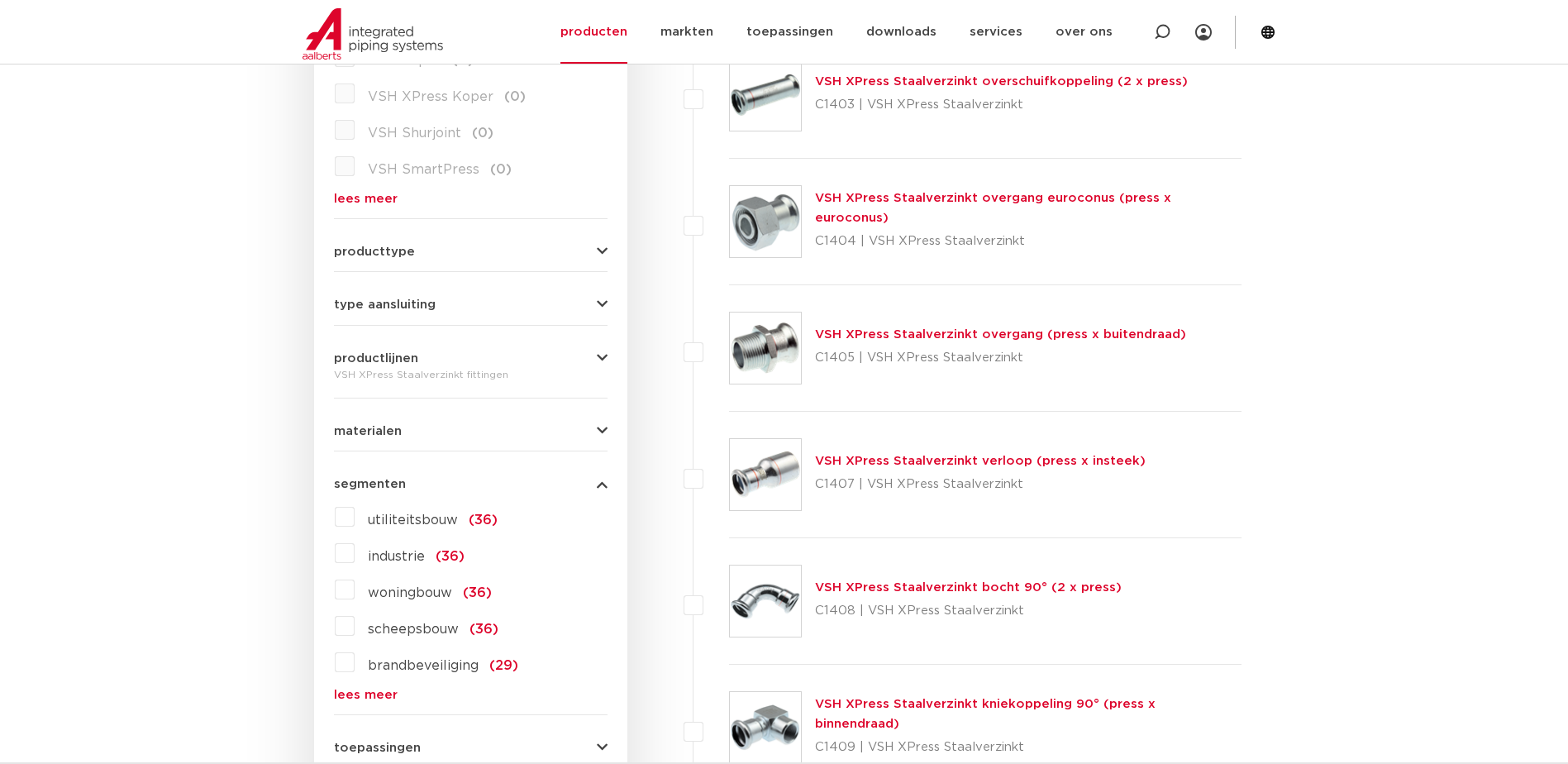
click at [385, 483] on span "segmenten" at bounding box center [369, 485] width 72 height 13
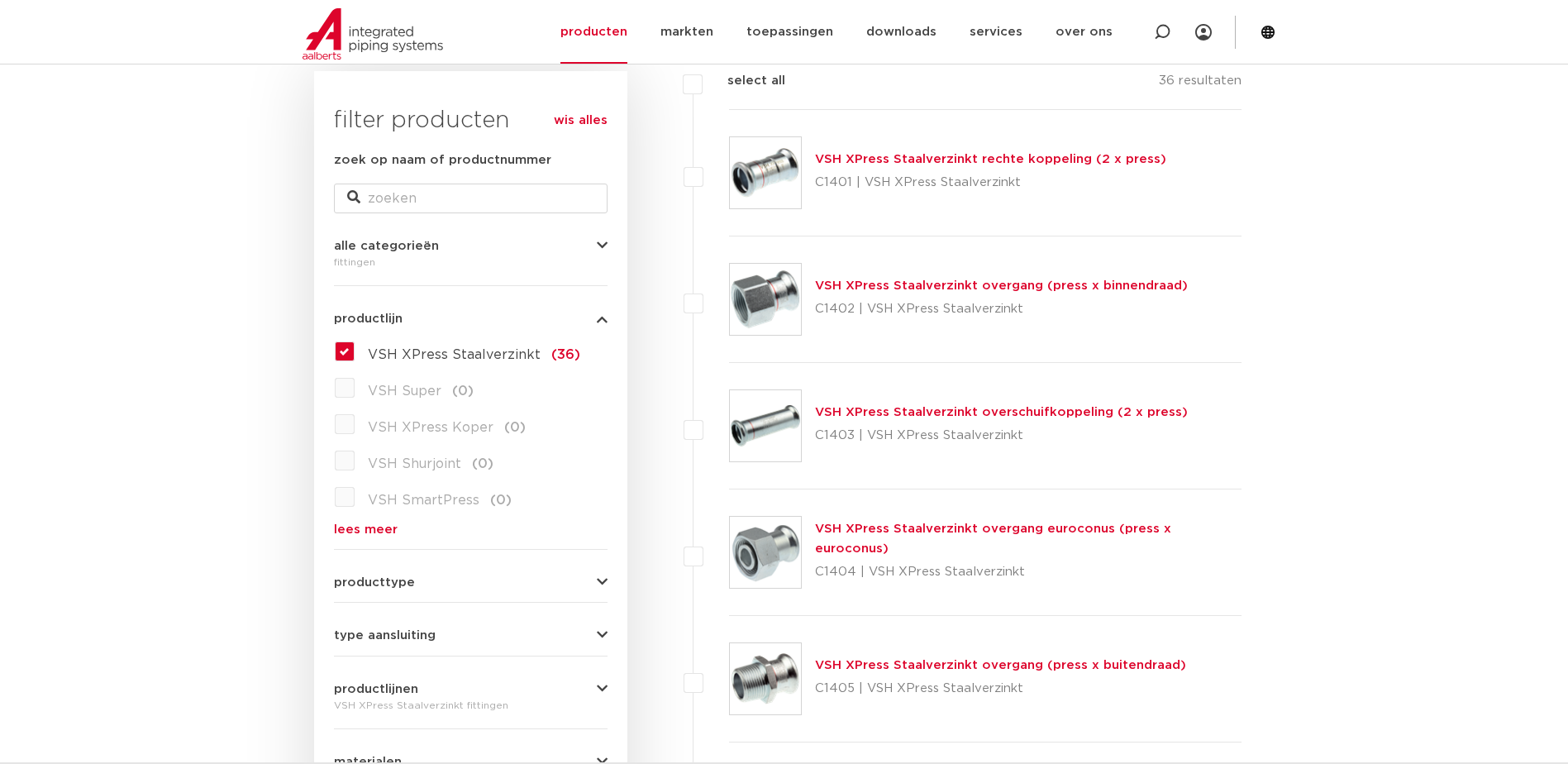
scroll to position [0, 0]
